Goal: Navigation & Orientation: Find specific page/section

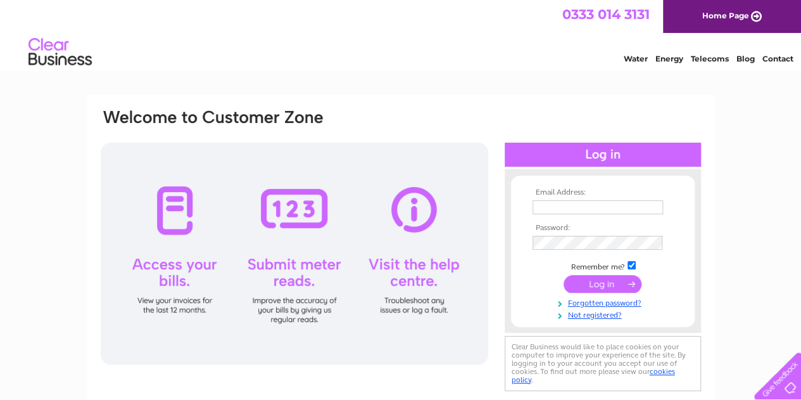
click at [590, 202] on input "text" at bounding box center [598, 207] width 130 height 14
type input "markeatonpharmacy@yahoo.co.uk"
click at [600, 275] on input "submit" at bounding box center [603, 284] width 78 height 18
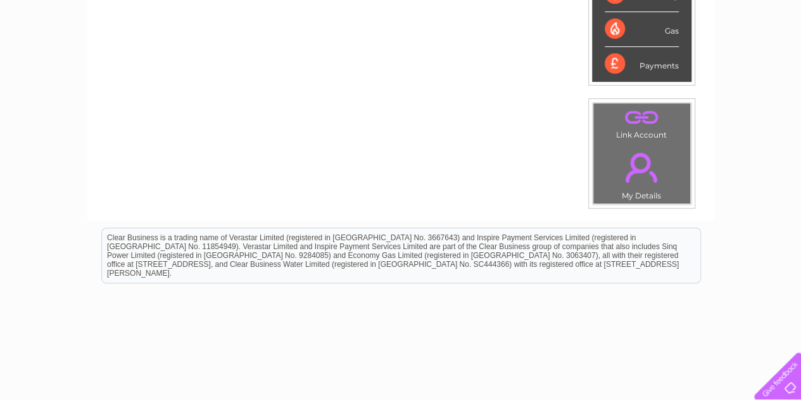
scroll to position [350, 0]
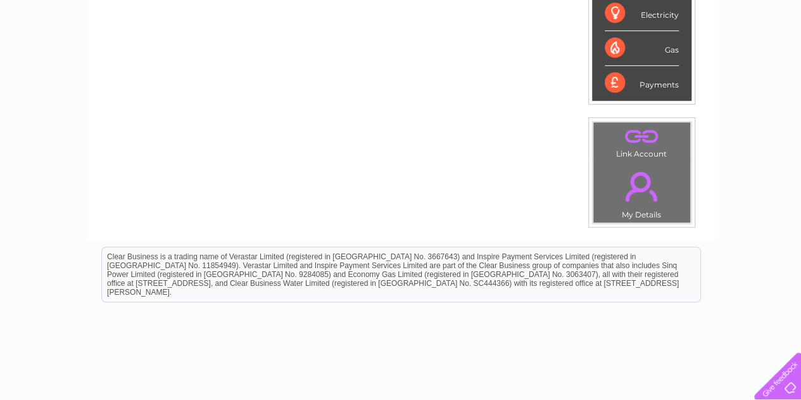
click at [643, 189] on link "." at bounding box center [642, 186] width 91 height 44
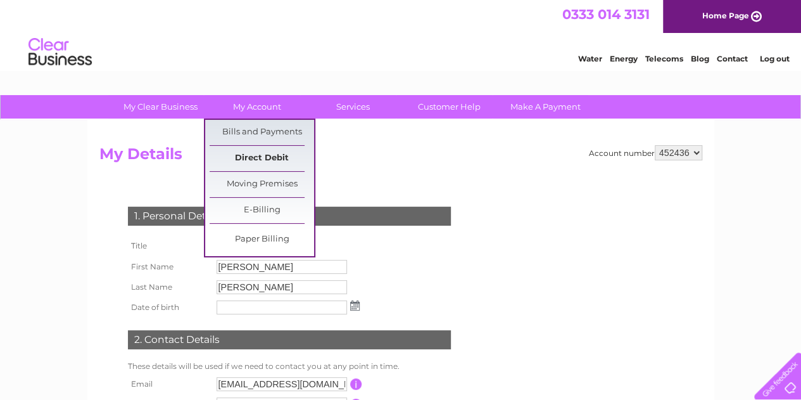
click at [259, 151] on link "Direct Debit" at bounding box center [262, 158] width 104 height 25
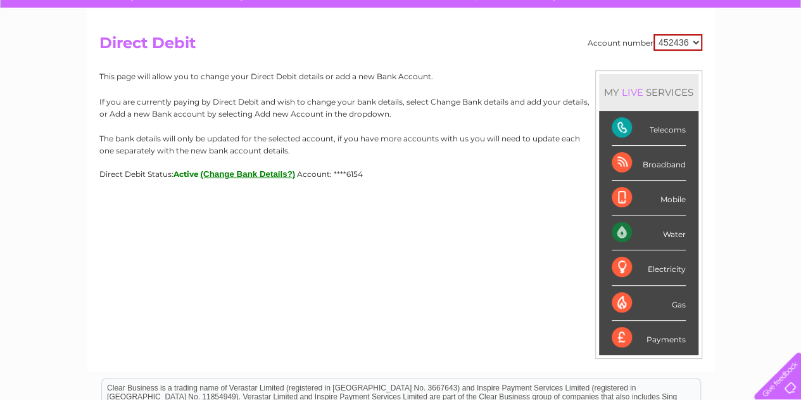
scroll to position [127, 0]
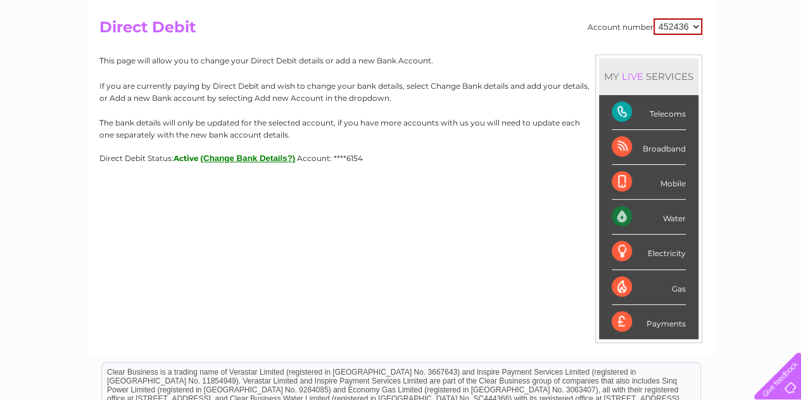
click at [265, 157] on button "(Change Bank Details?)" at bounding box center [248, 157] width 95 height 9
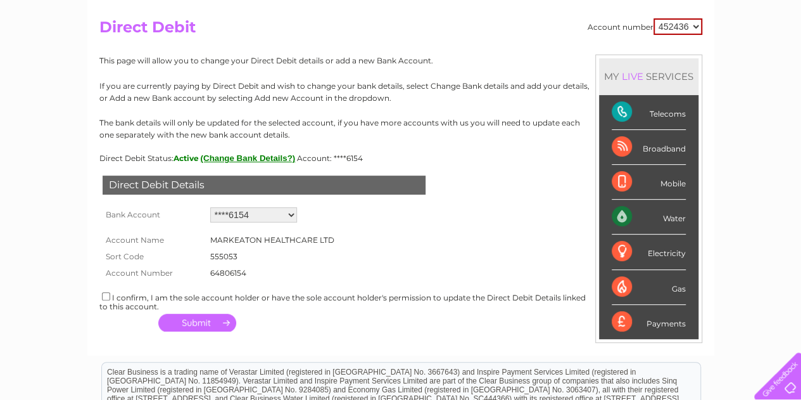
click at [258, 212] on select "Add new account ****6154 ****1646 ****1646" at bounding box center [253, 214] width 87 height 15
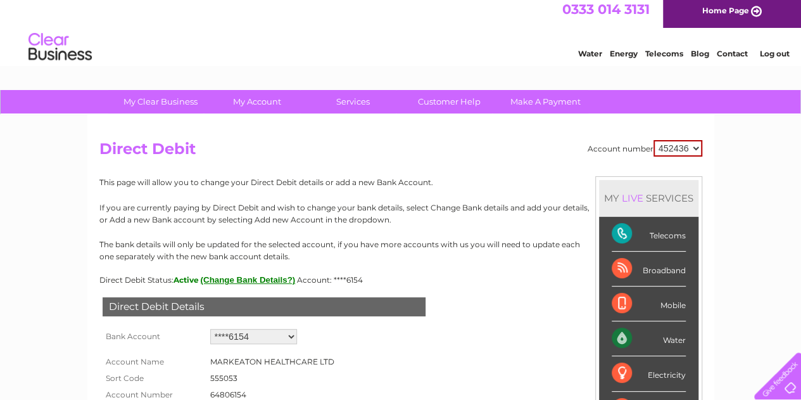
scroll to position [0, 0]
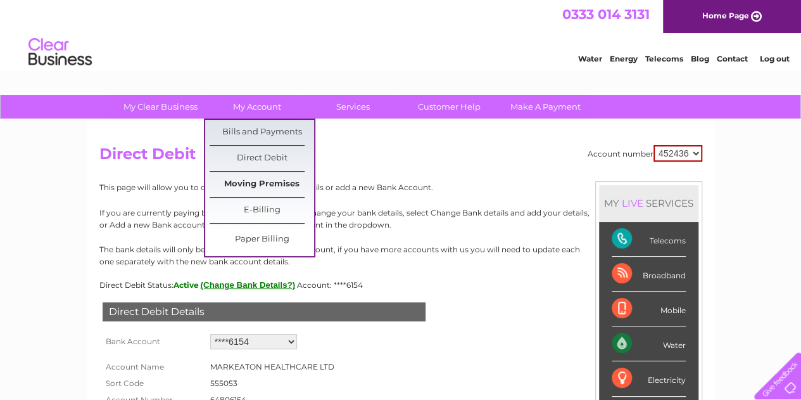
click at [272, 177] on link "Moving Premises" at bounding box center [262, 184] width 104 height 25
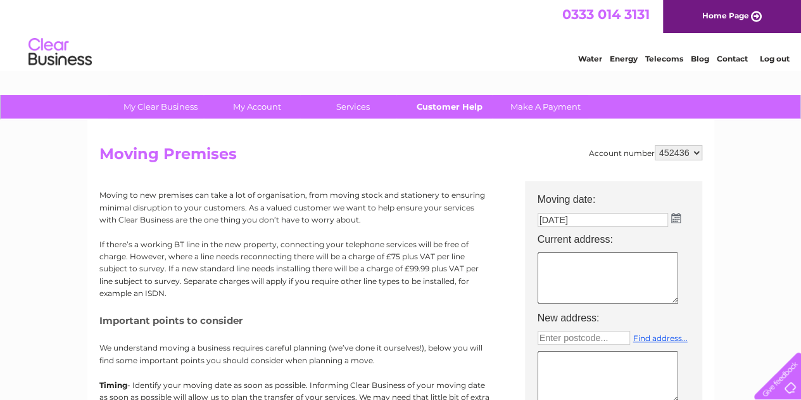
click at [423, 105] on link "Customer Help" at bounding box center [449, 106] width 104 height 23
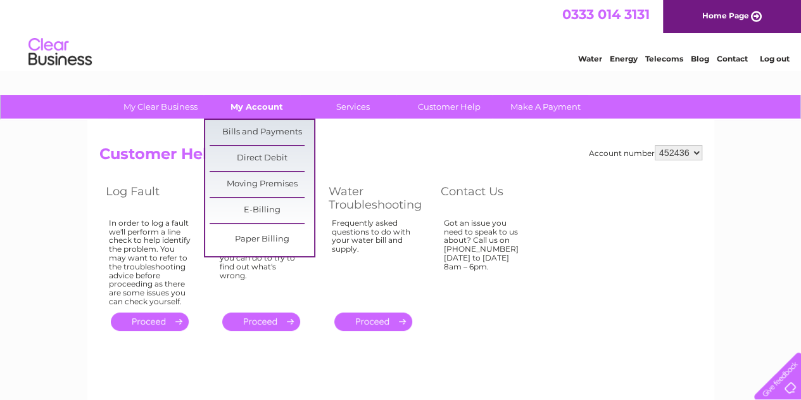
click at [263, 108] on link "My Account" at bounding box center [257, 106] width 104 height 23
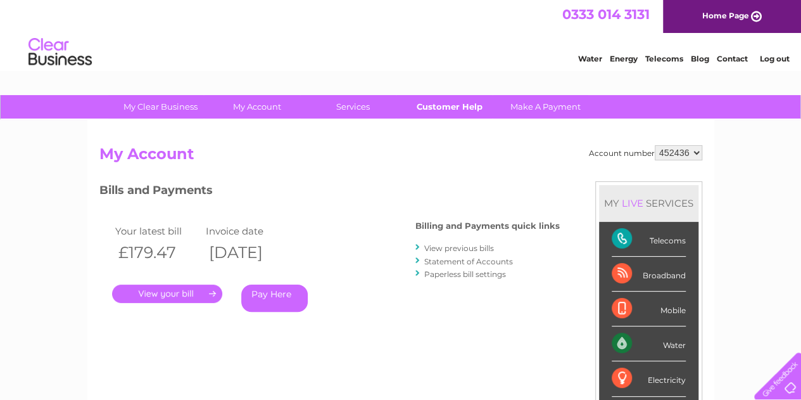
click at [459, 110] on link "Customer Help" at bounding box center [449, 106] width 104 height 23
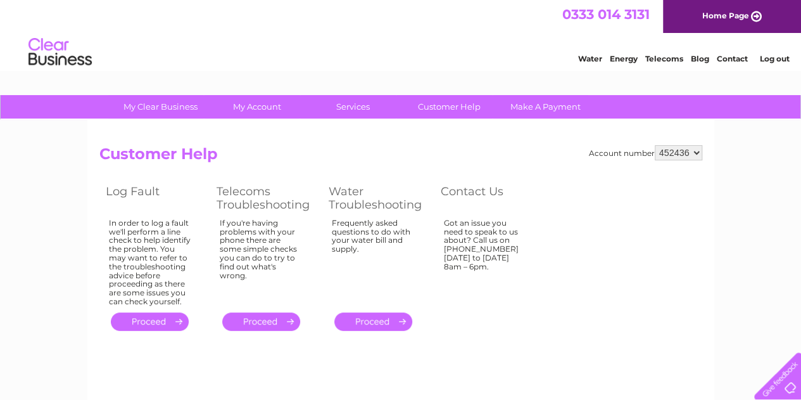
click at [731, 57] on link "Contact" at bounding box center [732, 58] width 31 height 9
